Goal: Task Accomplishment & Management: Use online tool/utility

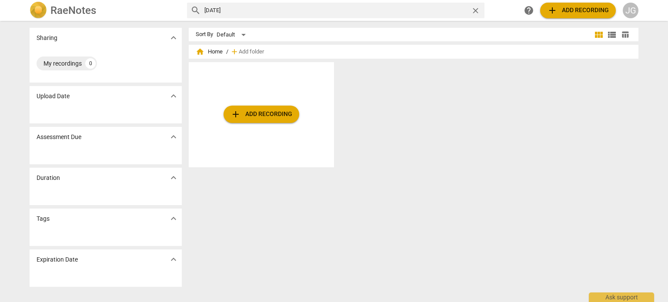
drag, startPoint x: 214, startPoint y: 9, endPoint x: 201, endPoint y: 8, distance: 12.6
click at [201, 8] on div "search Nov 2009 close" at bounding box center [336, 11] width 298 height 16
click at [241, 12] on input "March 1 2009" at bounding box center [335, 10] width 263 height 14
type input "March 1"
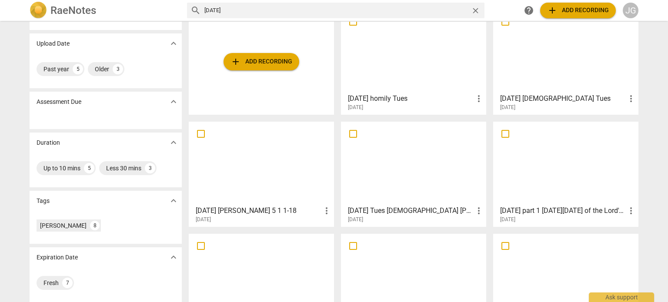
scroll to position [96, 0]
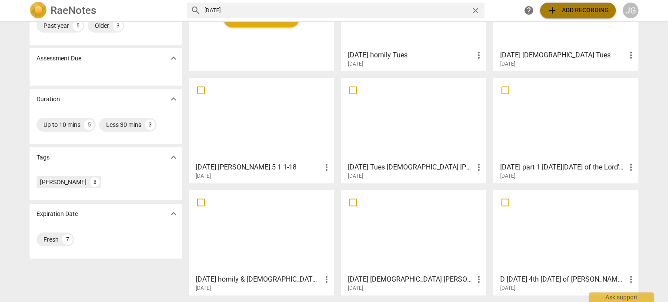
click at [562, 7] on span "add Add recording" at bounding box center [578, 10] width 62 height 10
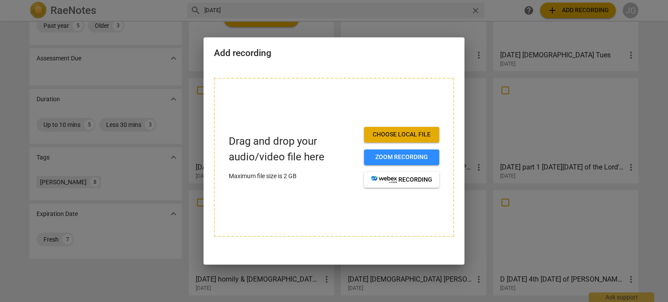
click at [402, 133] on span "Choose local file" at bounding box center [401, 135] width 61 height 9
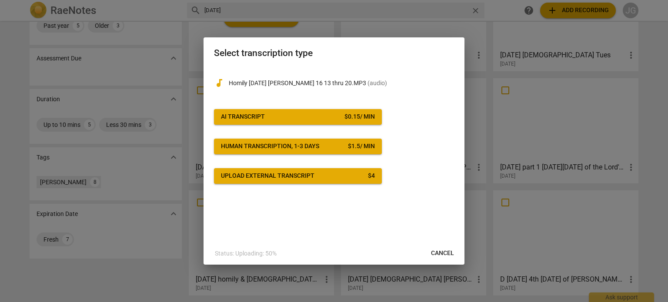
click at [317, 110] on button "AI Transcript $ 0.15 / min" at bounding box center [298, 117] width 168 height 16
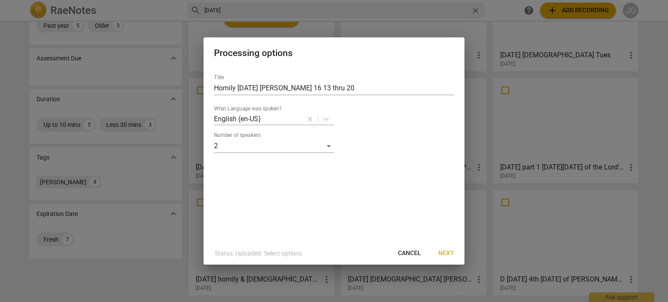
click at [447, 252] on span "Next" at bounding box center [447, 253] width 16 height 9
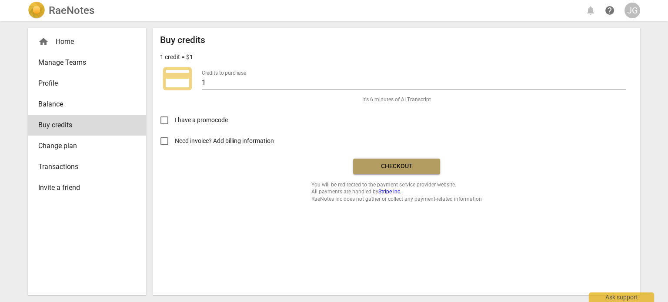
click at [375, 163] on span "Checkout" at bounding box center [396, 166] width 73 height 9
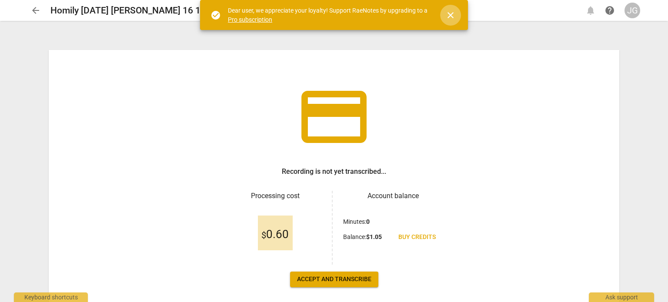
click at [452, 13] on span "close" at bounding box center [450, 15] width 10 height 10
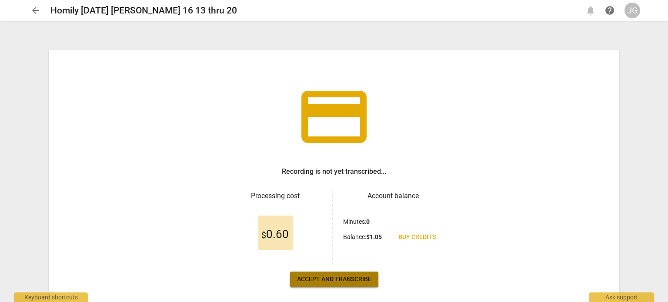
click at [344, 281] on span "Accept and transcribe" at bounding box center [334, 279] width 74 height 9
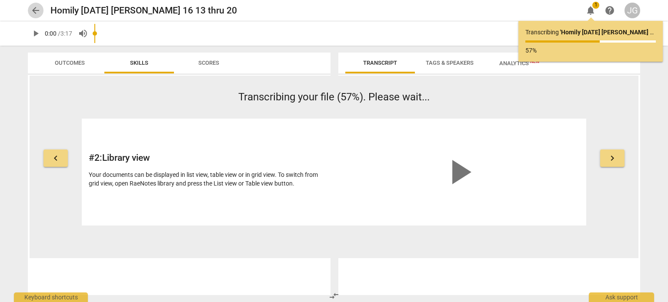
click at [37, 8] on span "arrow_back" at bounding box center [35, 10] width 10 height 10
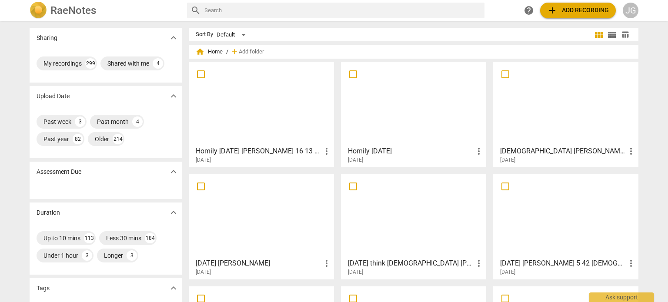
click at [207, 12] on input "text" at bounding box center [342, 10] width 277 height 14
type input "[DATE]"
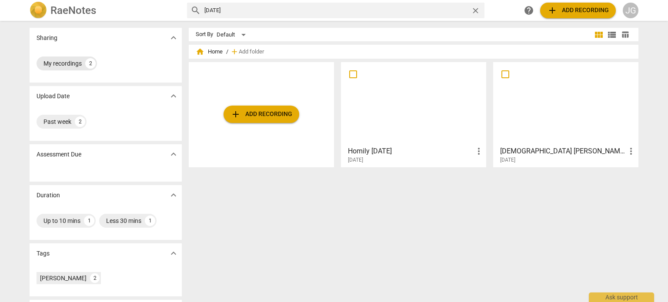
click at [51, 64] on div "My recordings" at bounding box center [63, 63] width 38 height 9
click at [476, 8] on span "close" at bounding box center [475, 10] width 9 height 9
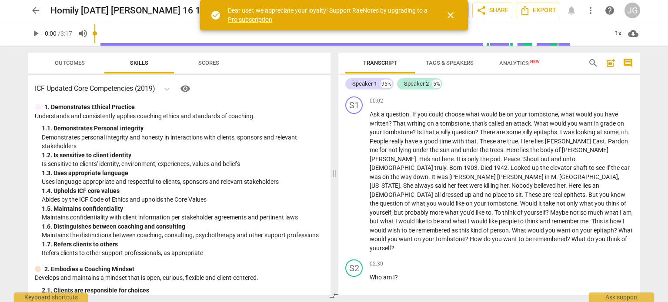
click at [37, 30] on span "play_arrow" at bounding box center [35, 33] width 10 height 10
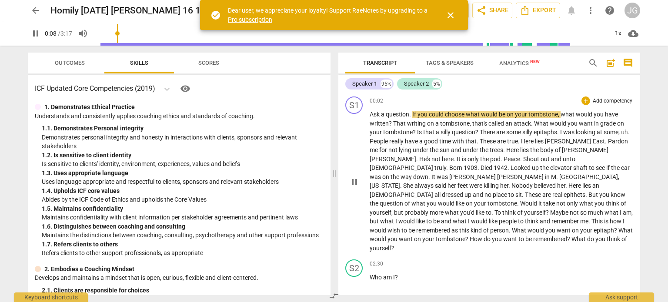
click at [373, 114] on span "Ask" at bounding box center [375, 114] width 11 height 7
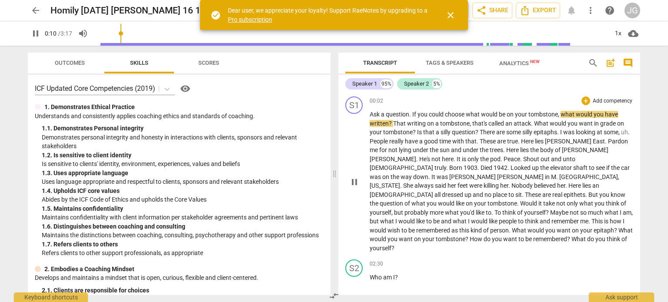
type input "10"
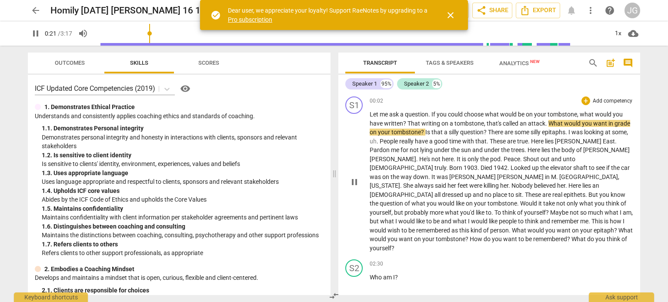
click at [543, 123] on span "attack" at bounding box center [536, 123] width 17 height 7
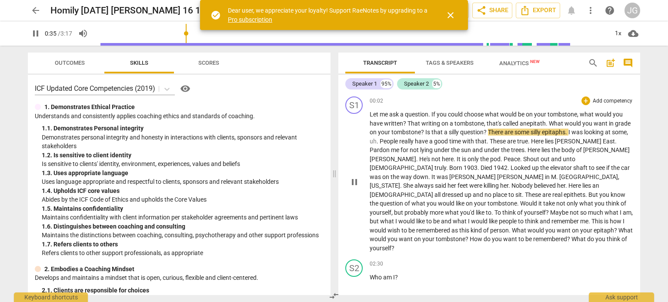
click at [627, 123] on span "grade" at bounding box center [623, 123] width 16 height 7
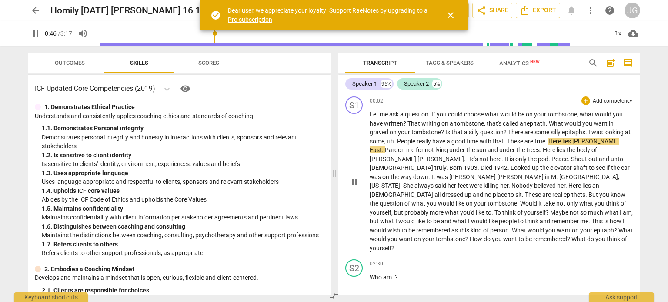
click at [610, 123] on span "in" at bounding box center [611, 123] width 5 height 7
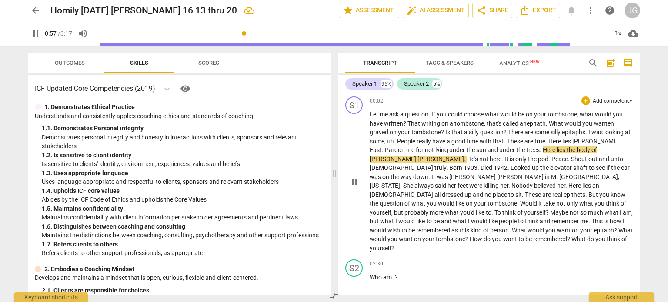
click at [382, 147] on span "East" at bounding box center [376, 150] width 12 height 7
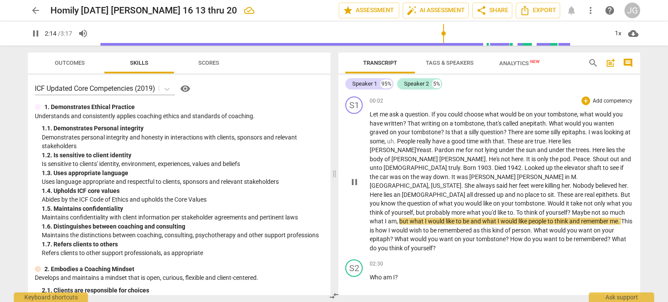
click at [543, 122] on span "an epitath" at bounding box center [533, 123] width 26 height 7
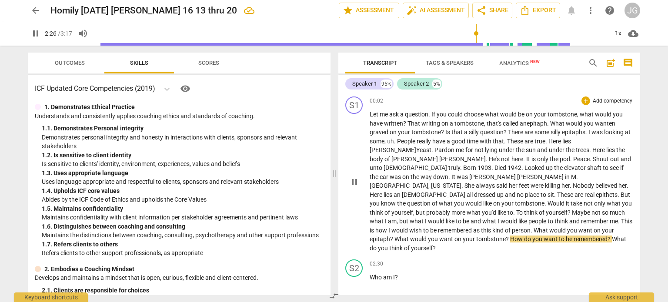
scroll to position [44, 0]
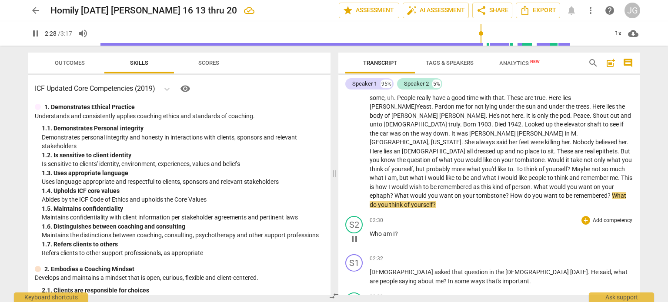
click at [370, 231] on span "Who" at bounding box center [376, 234] width 13 height 7
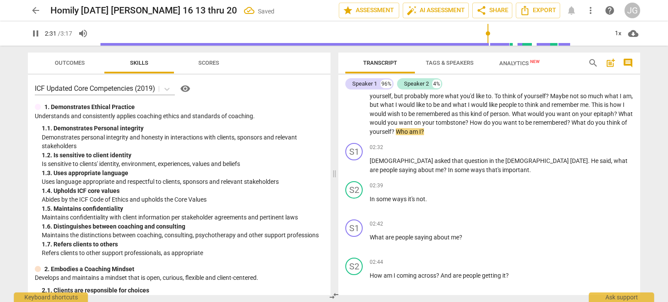
scroll to position [136, 0]
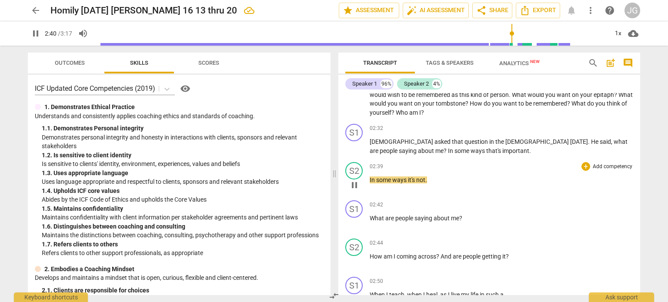
click at [370, 177] on span "In" at bounding box center [373, 180] width 7 height 7
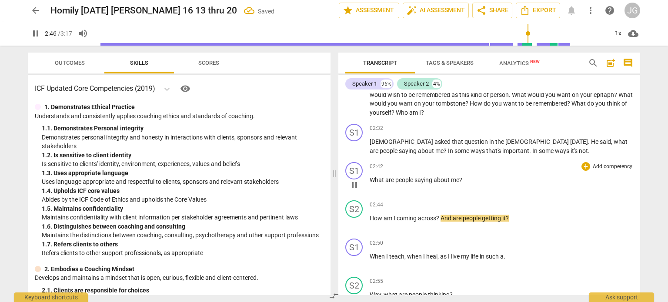
click at [370, 177] on span "What" at bounding box center [378, 180] width 16 height 7
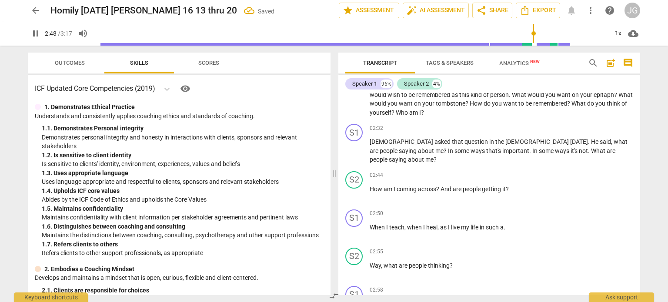
click at [370, 186] on span "How" at bounding box center [377, 189] width 14 height 7
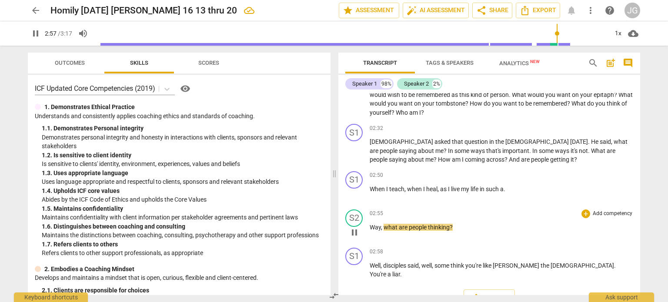
click at [372, 224] on span "Way" at bounding box center [375, 227] width 11 height 7
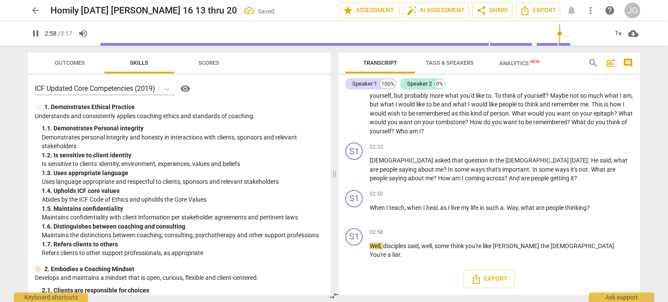
scroll to position [107, 0]
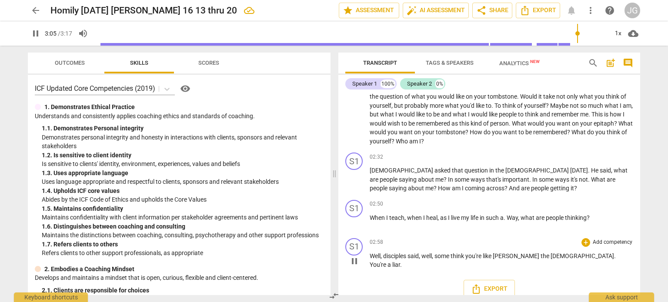
click at [402, 261] on span "." at bounding box center [401, 264] width 2 height 7
type input "188"
type input "197"
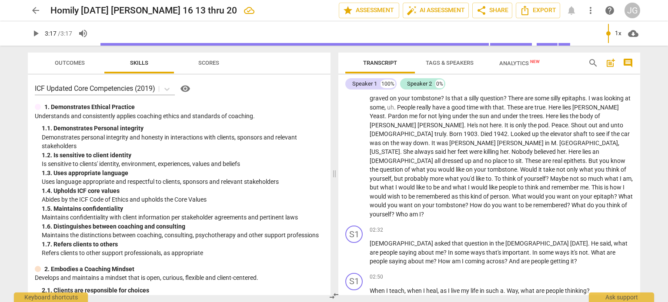
scroll to position [0, 0]
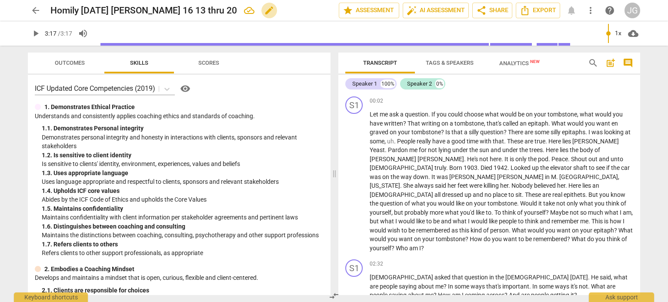
click at [275, 10] on span "edit" at bounding box center [269, 10] width 10 height 10
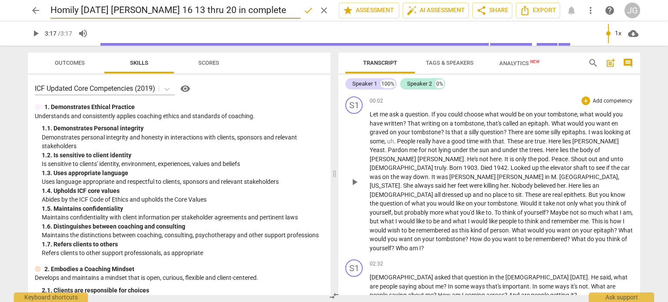
type input "Homily August 21 2005 Matthew 16 13 thru 20 in complete"
click at [415, 182] on span "She" at bounding box center [408, 185] width 11 height 7
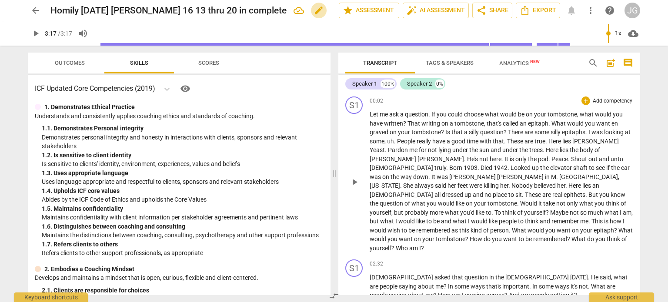
click at [322, 10] on span "edit" at bounding box center [319, 10] width 10 height 10
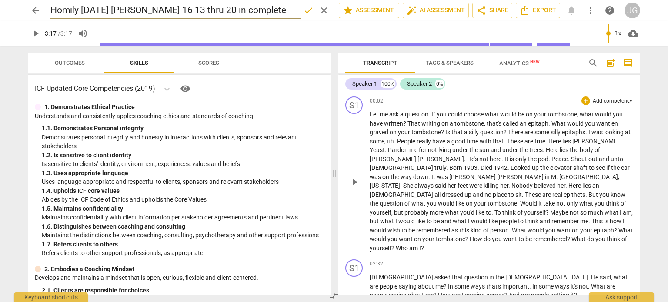
click at [251, 10] on input "Homily August 21 2005 Matthew 16 13 thru 20 in complete" at bounding box center [175, 10] width 250 height 17
type input "Homily August 21 2005 Matthew 16 13 thru 20 incomplete"
click at [33, 11] on span "arrow_back" at bounding box center [35, 10] width 10 height 10
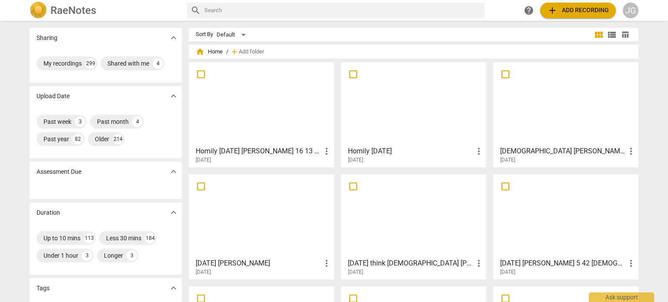
click at [265, 129] on div at bounding box center [261, 103] width 139 height 77
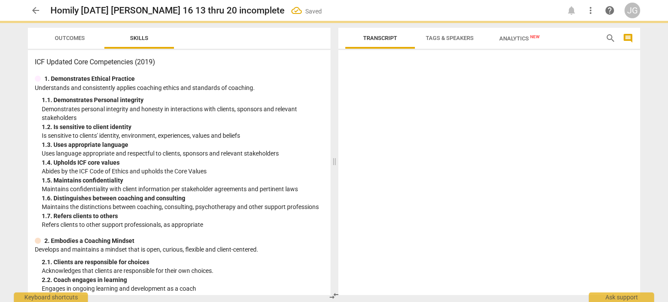
click at [265, 129] on div "1. 2. Is sensitive to client identity" at bounding box center [183, 127] width 282 height 9
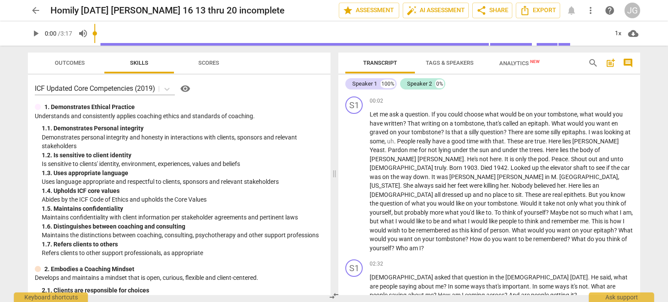
click at [37, 10] on span "arrow_back" at bounding box center [35, 10] width 10 height 10
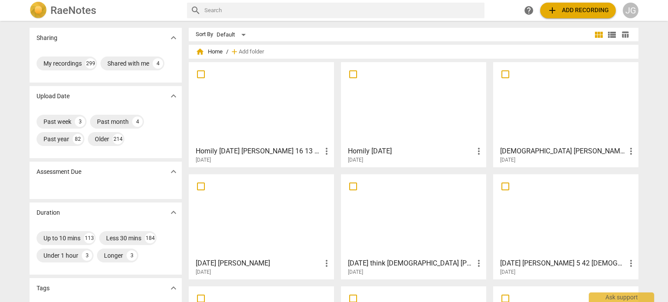
click at [204, 149] on h3 "Homily August 21 2005 Matthew 16 13 thru 20 incomplete" at bounding box center [259, 151] width 126 height 10
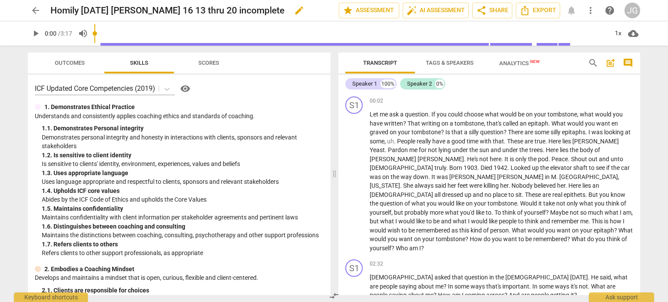
click at [302, 8] on span "edit" at bounding box center [299, 10] width 10 height 10
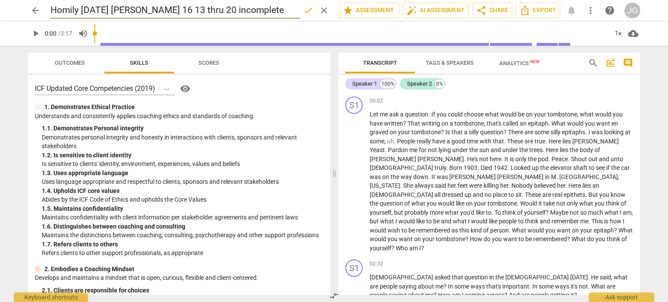
click at [50, 8] on input "Homily August 21 2005 Matthew 16 13 thru 20 incomplete" at bounding box center [175, 10] width 250 height 17
type input "Redo Homily August 21 2005 Matthew 16 13 thru 20 incomplete"
click at [37, 8] on span "arrow_back" at bounding box center [35, 10] width 10 height 10
